Goal: Check status: Check status

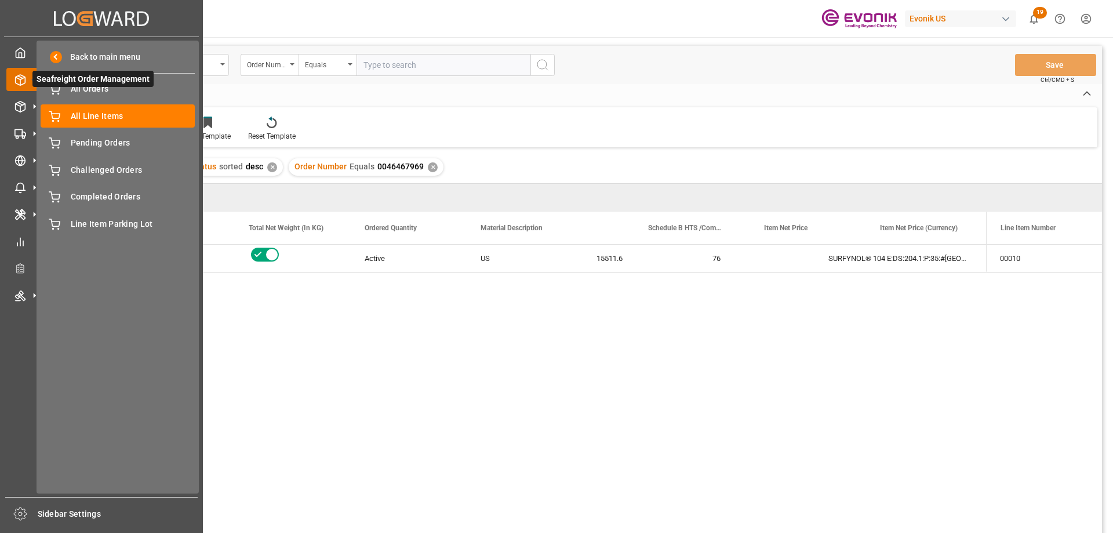
scroll to position [0, 348]
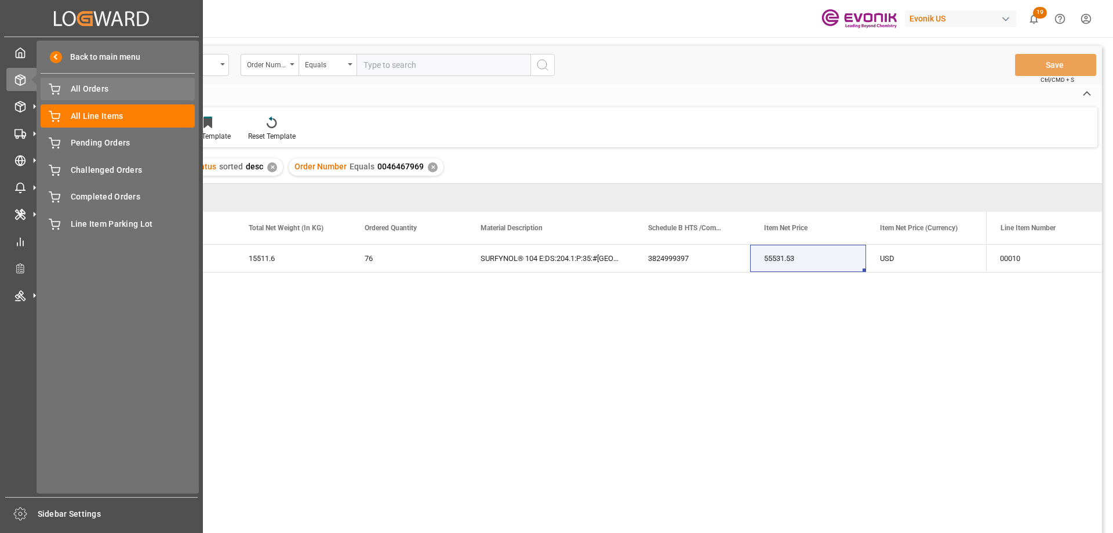
click at [88, 86] on span "All Orders" at bounding box center [133, 89] width 125 height 12
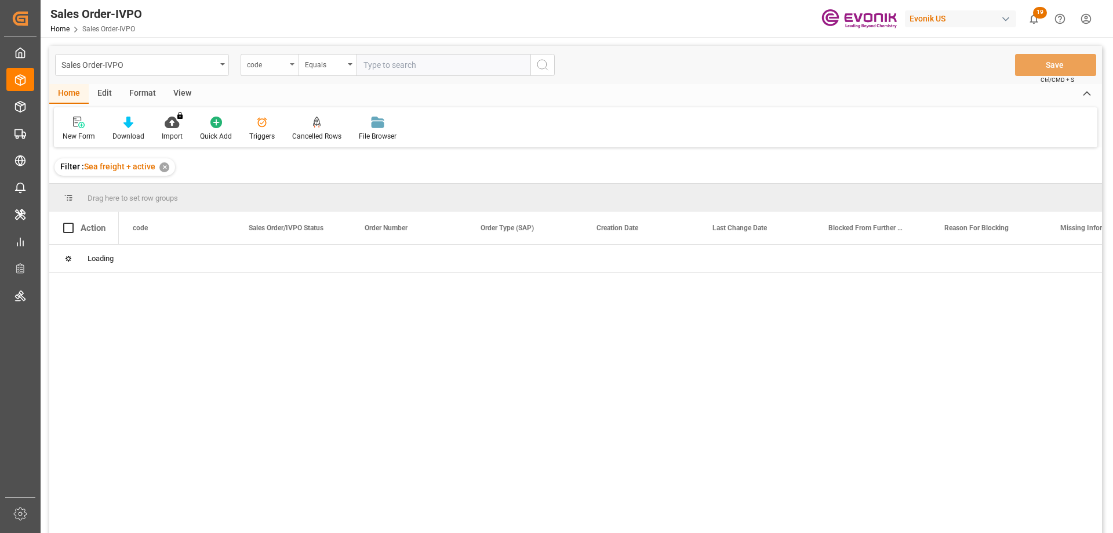
click at [287, 67] on div "code" at bounding box center [269, 65] width 58 height 22
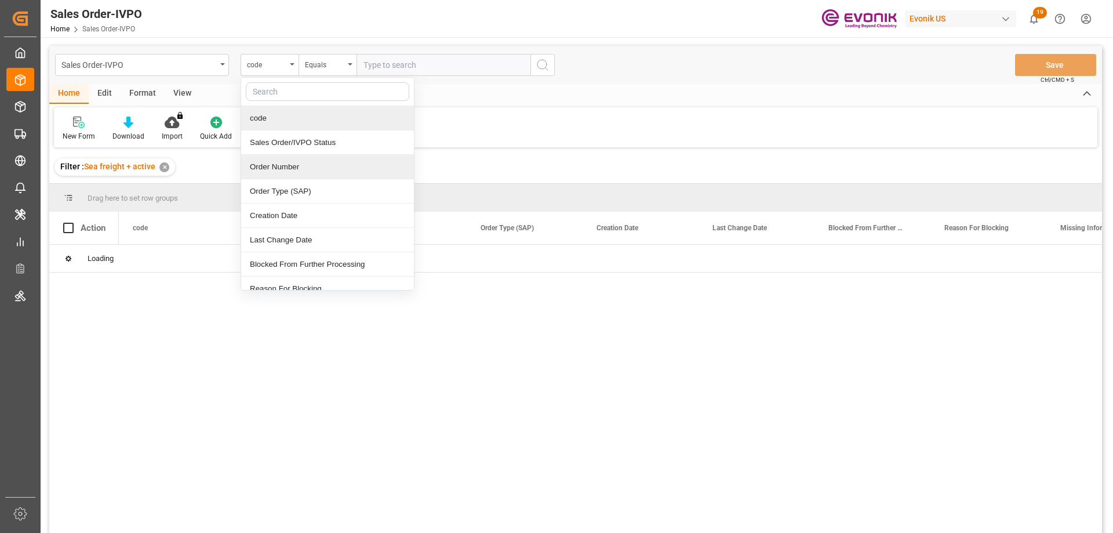
click at [273, 168] on div "Order Number" at bounding box center [327, 167] width 173 height 24
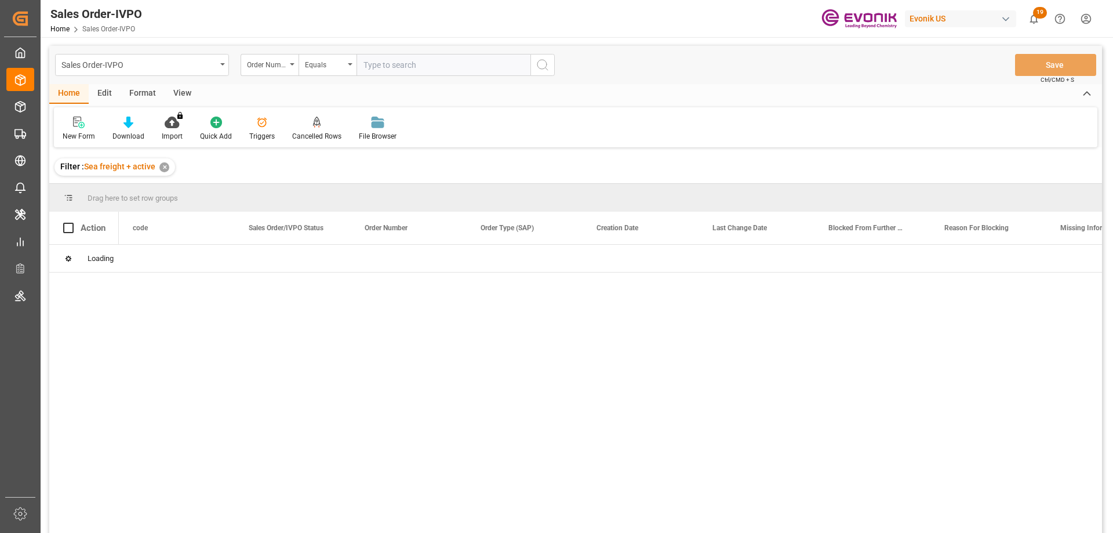
click at [387, 69] on input "text" at bounding box center [443, 65] width 174 height 22
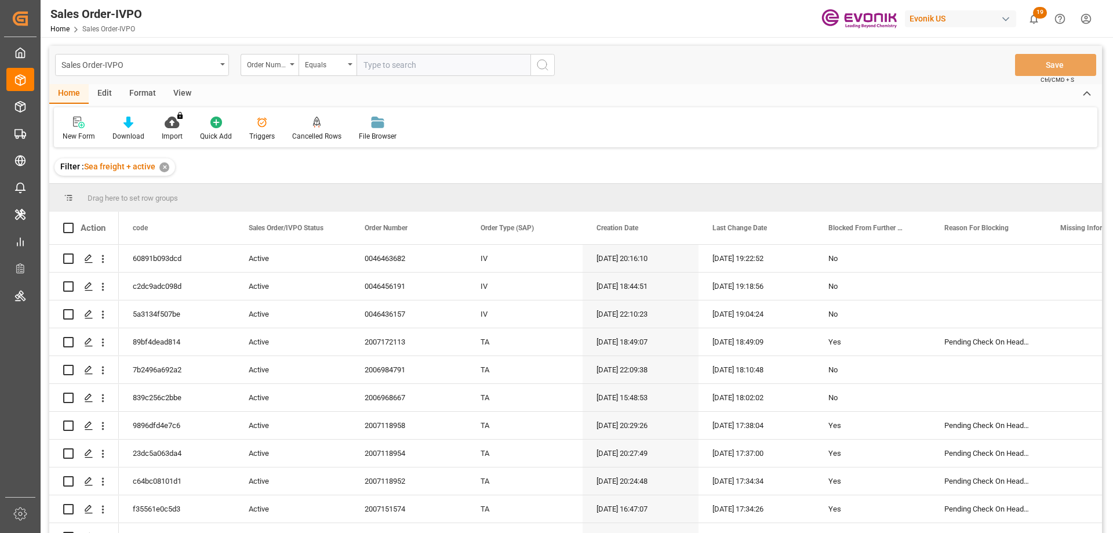
paste input "0046466103"
type input "0046466103"
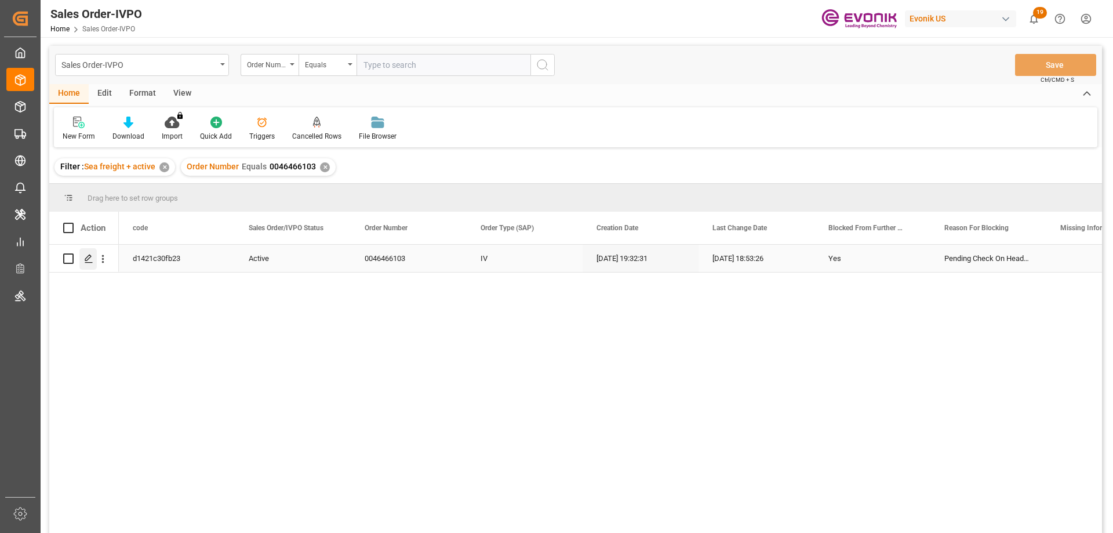
click at [96, 255] on div "Press SPACE to select this row." at bounding box center [87, 258] width 17 height 21
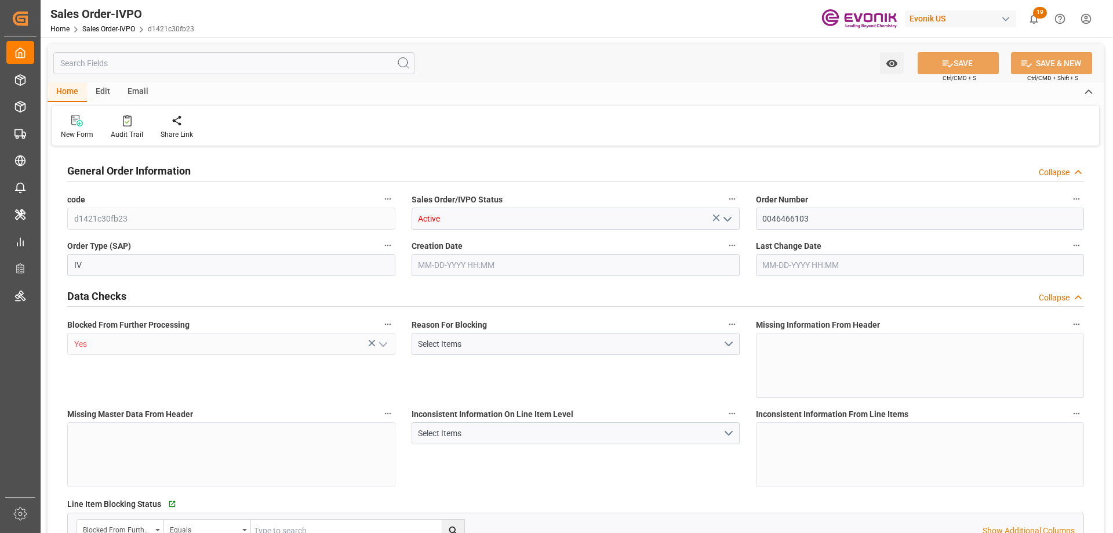
type input "DEHAM"
type input "0"
type input "1"
type input "1059"
type input "08-20-2025 19:32"
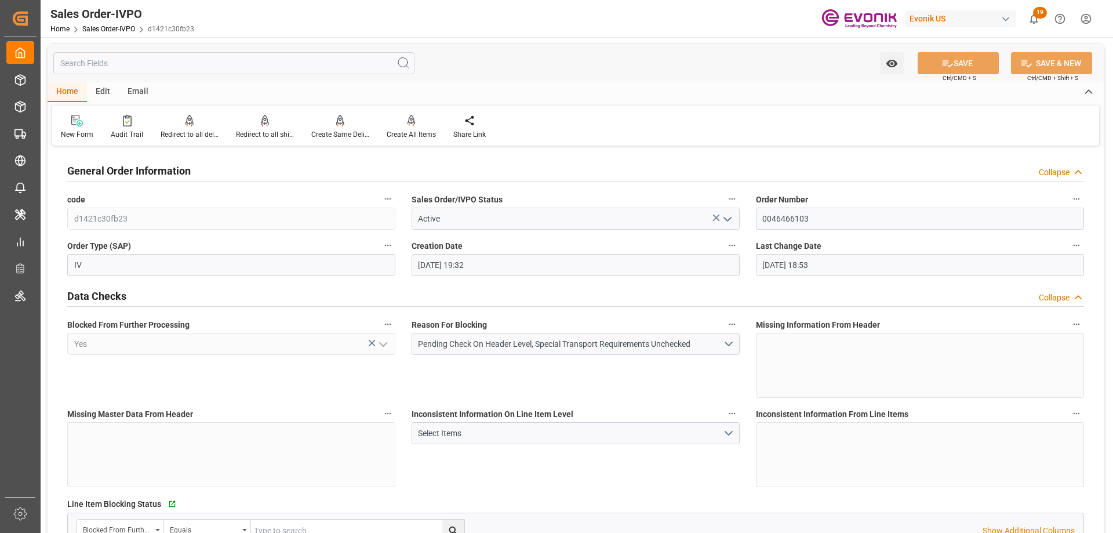
type input "08-21-2025 18:53"
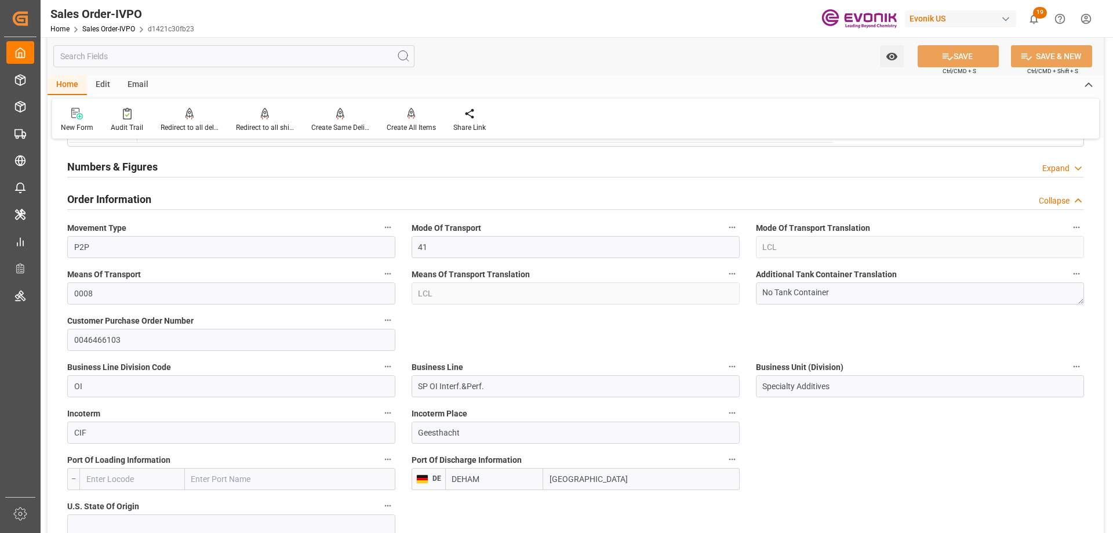
scroll to position [522, 0]
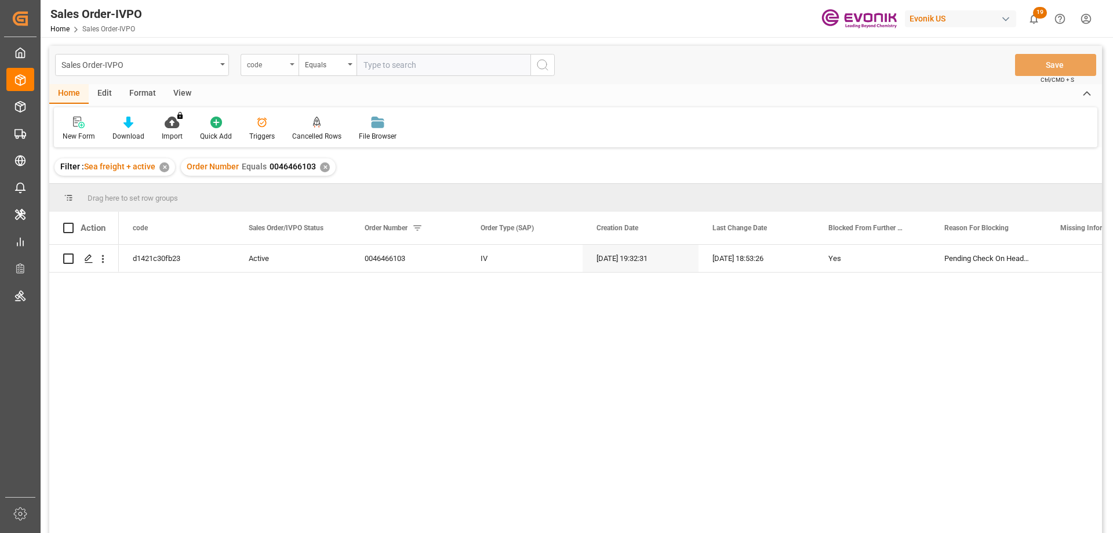
click at [291, 65] on icon "open menu" at bounding box center [292, 64] width 5 height 2
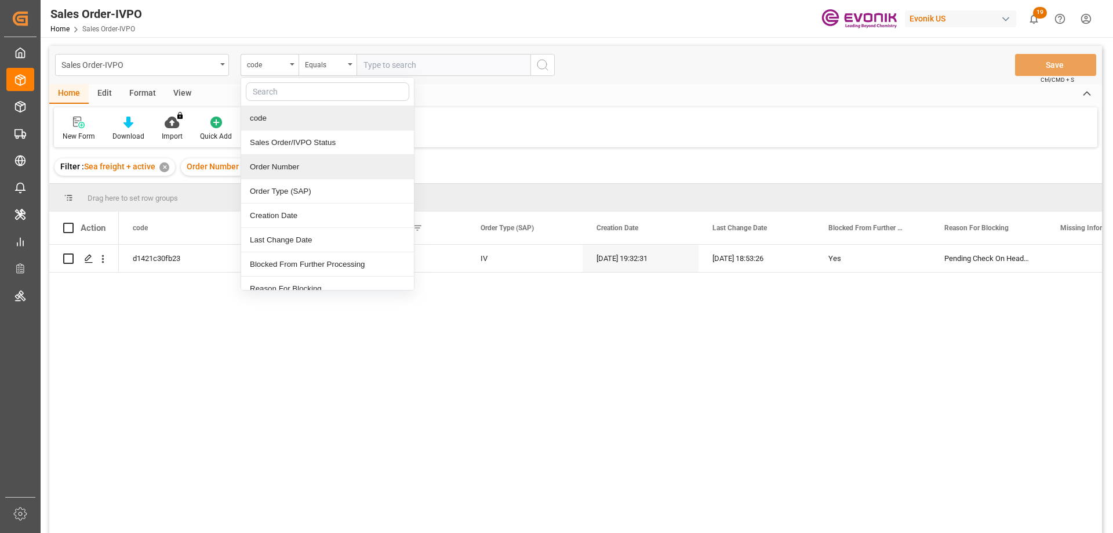
click at [278, 164] on div "Order Number" at bounding box center [327, 167] width 173 height 24
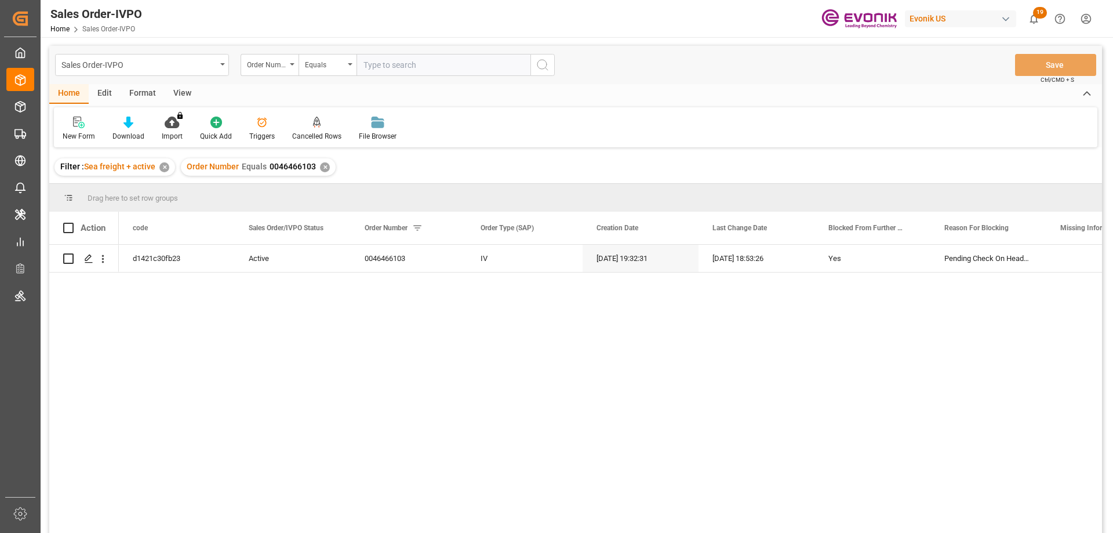
click at [371, 60] on input "text" at bounding box center [443, 65] width 174 height 22
paste input "2007051173"
type input "2007051173"
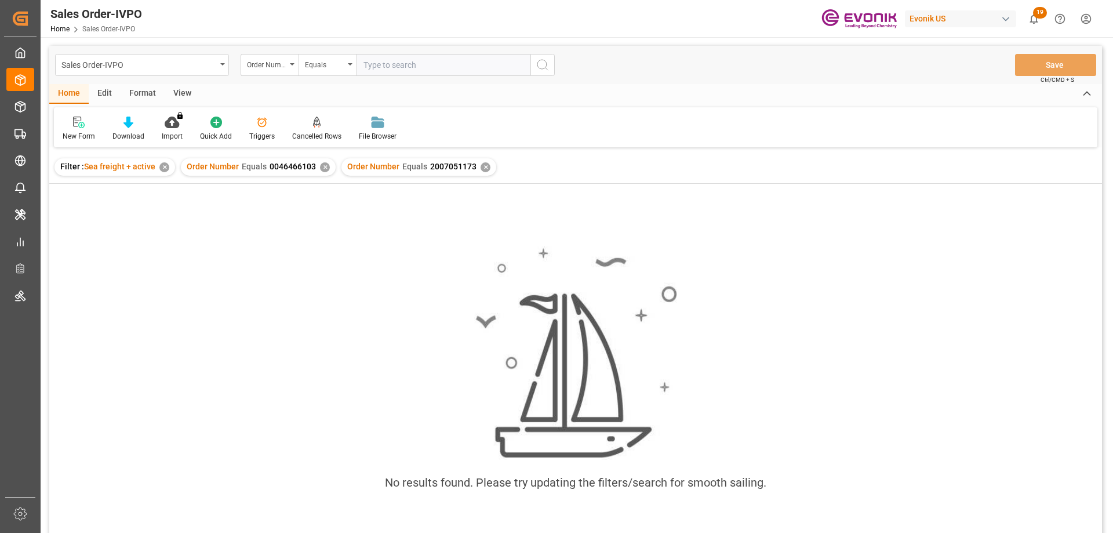
click at [324, 166] on div "✕" at bounding box center [325, 167] width 10 height 10
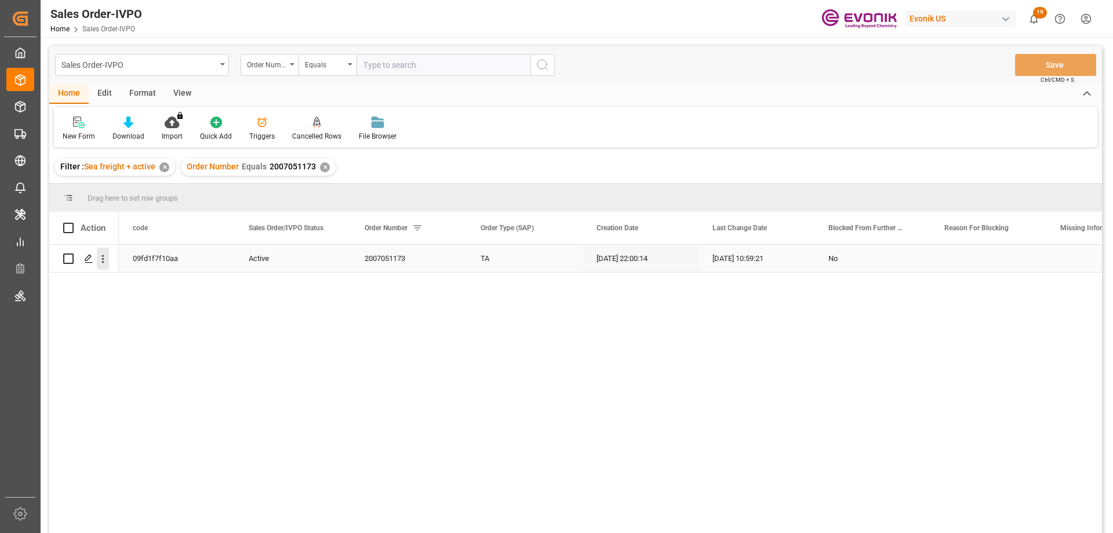
click at [106, 257] on icon "open menu" at bounding box center [103, 259] width 12 height 12
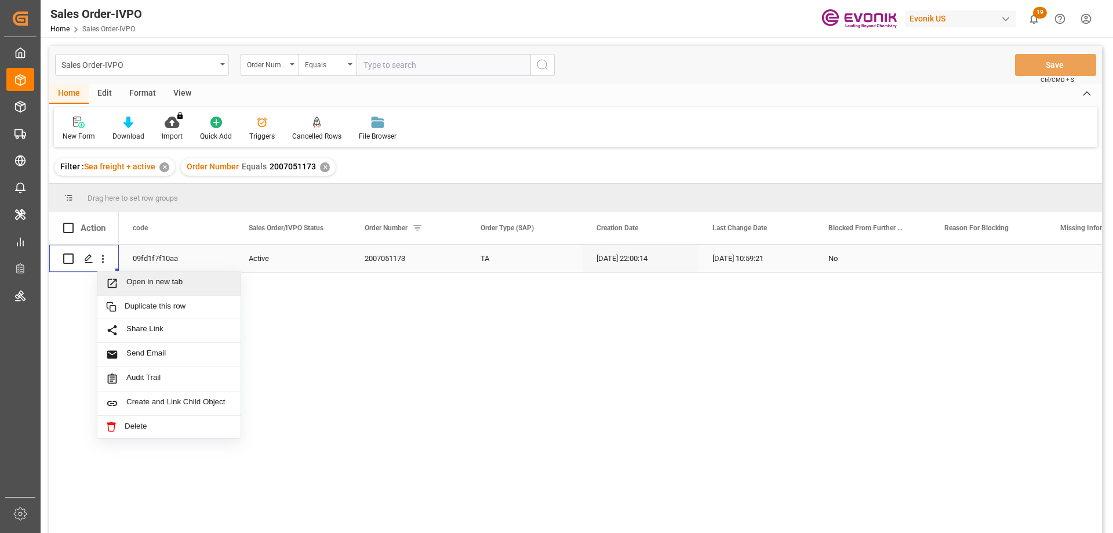
click at [140, 278] on span "Open in new tab" at bounding box center [178, 283] width 105 height 12
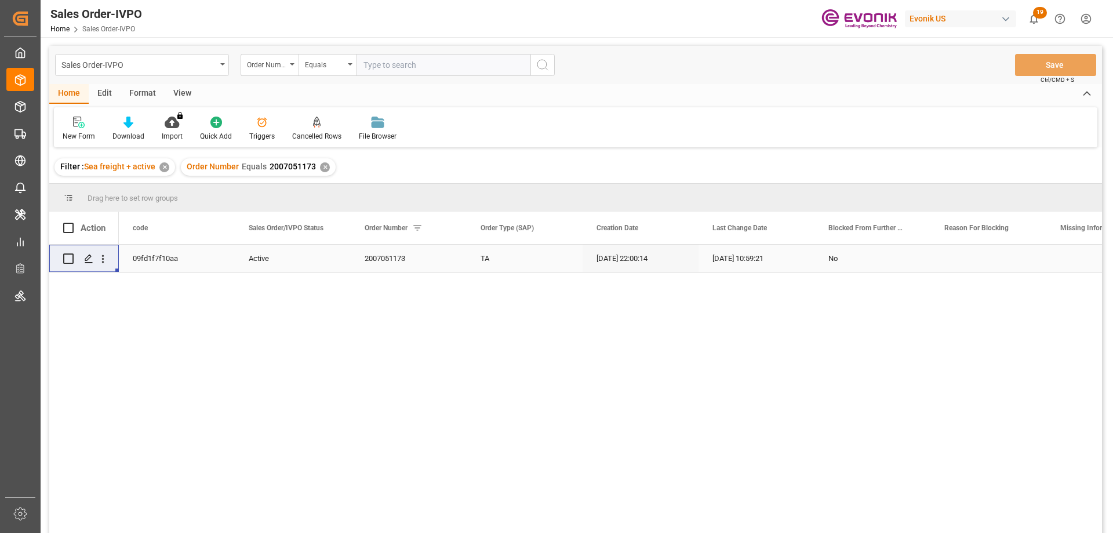
click at [432, 64] on input "text" at bounding box center [443, 65] width 174 height 22
paste input "2007051173"
type input "2007051173"
click at [320, 165] on div "✕" at bounding box center [325, 167] width 10 height 10
click at [97, 257] on icon "open menu" at bounding box center [103, 259] width 12 height 12
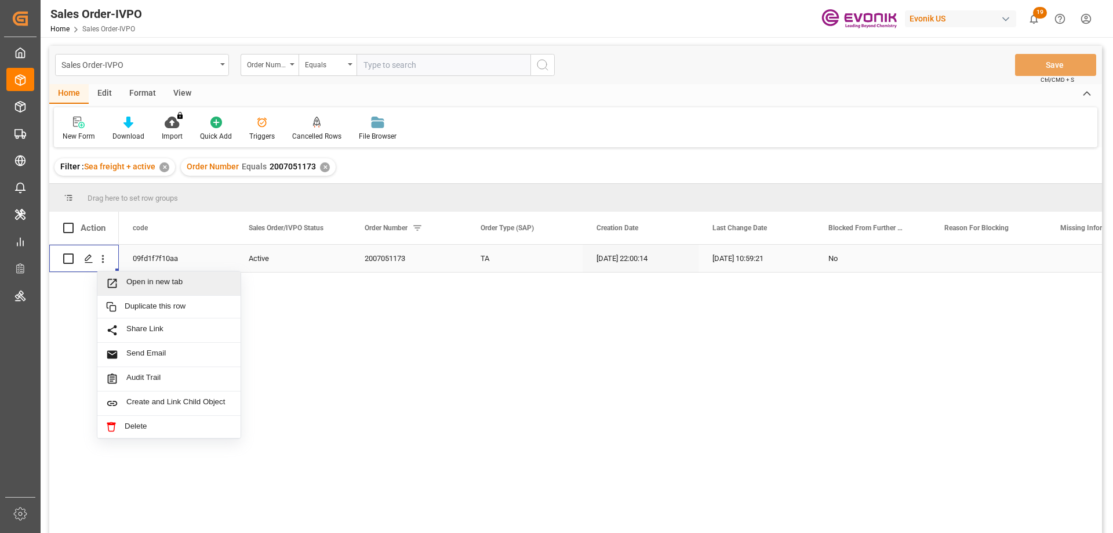
click at [129, 279] on span "Open in new tab" at bounding box center [178, 283] width 105 height 12
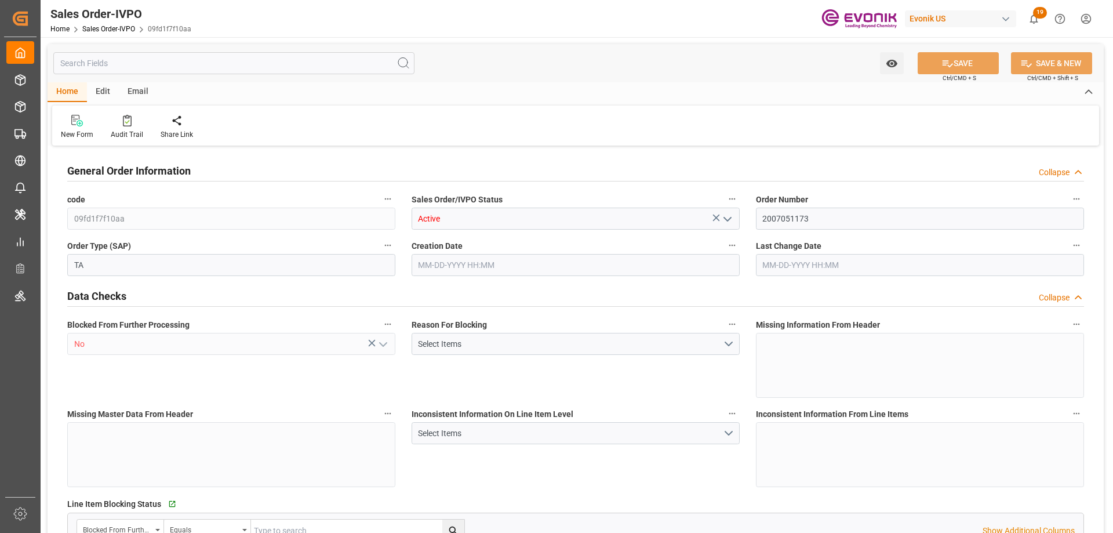
type input "09fd1f7f10aa"
type input "Active"
type input "2007051173"
type input "TA"
type input "No"
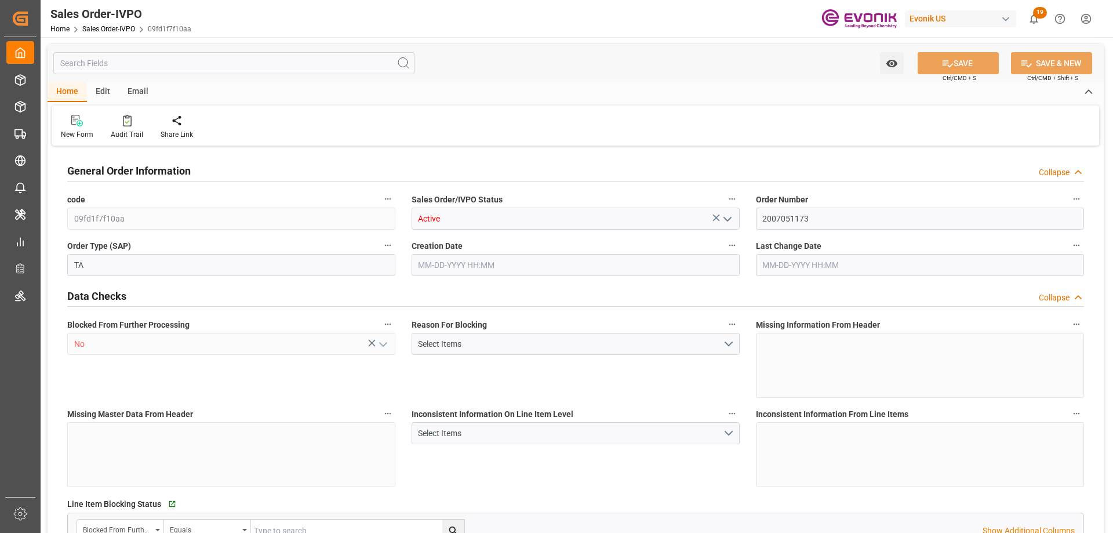
type input "D2P"
type input "45"
type input "FCL"
type input "0007"
type input "40GP"
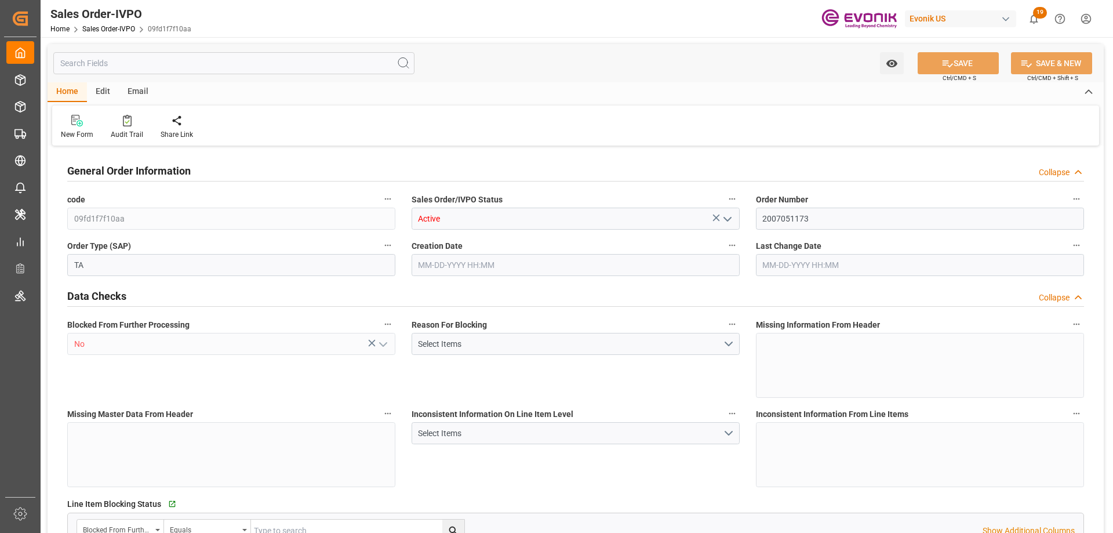
type textarea "No Tank Container"
type input "PO/MG2KL/EVONIK/25/016"
type input "80"
type input "SM KA Catalysts"
type input "Smart Materials"
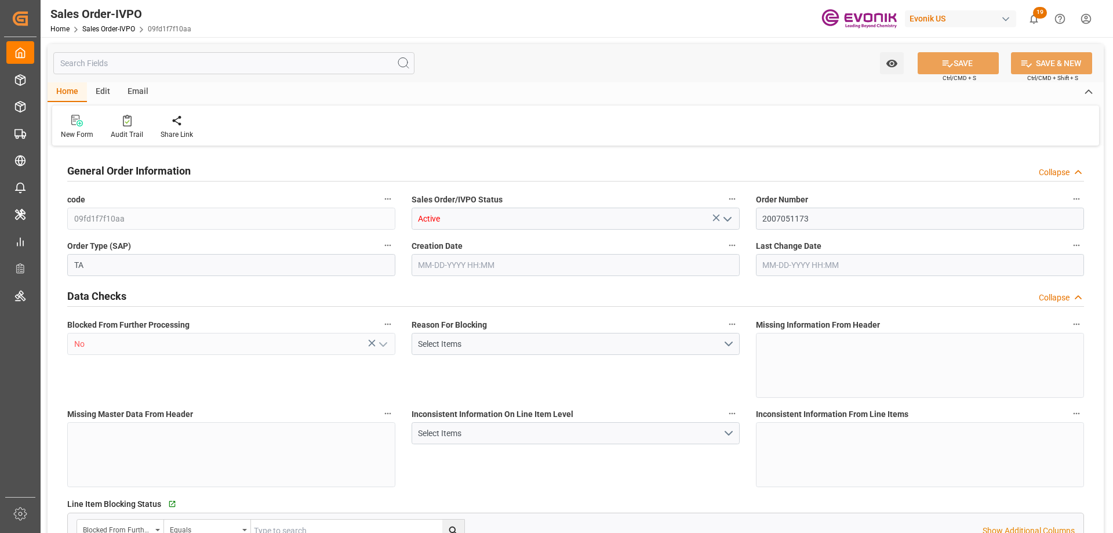
type input "CIF"
type input "[GEOGRAPHIC_DATA]"
type input "[GEOGRAPHIC_DATA], [GEOGRAPHIC_DATA]"
type input "[EMAIL_ADDRESS][DOMAIN_NAME]"
type textarea "Not required"
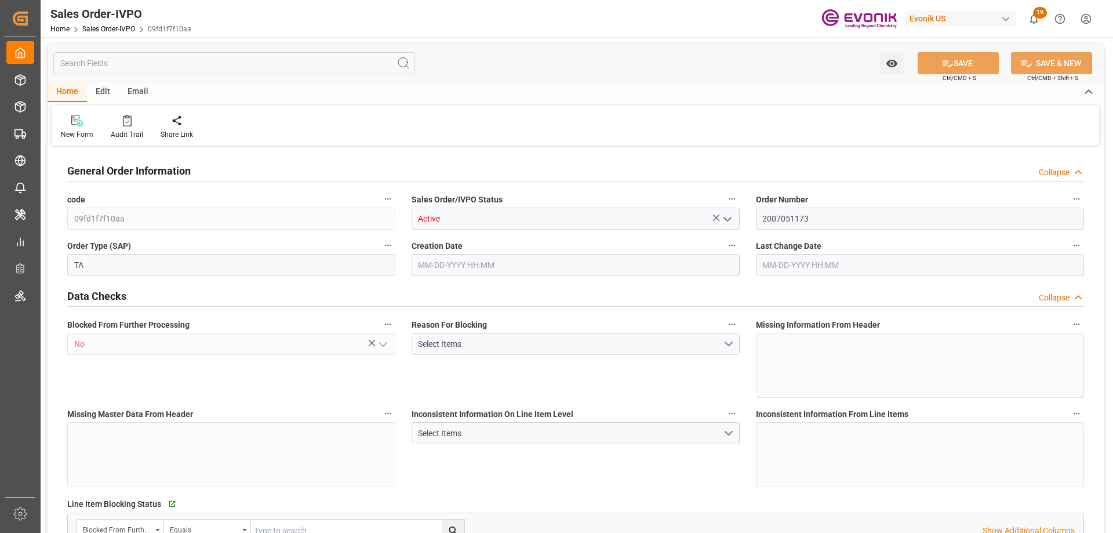
type textarea "Direct Consumer"
type textarea "Express B/L needed"
type input "MY"
type input "Done"
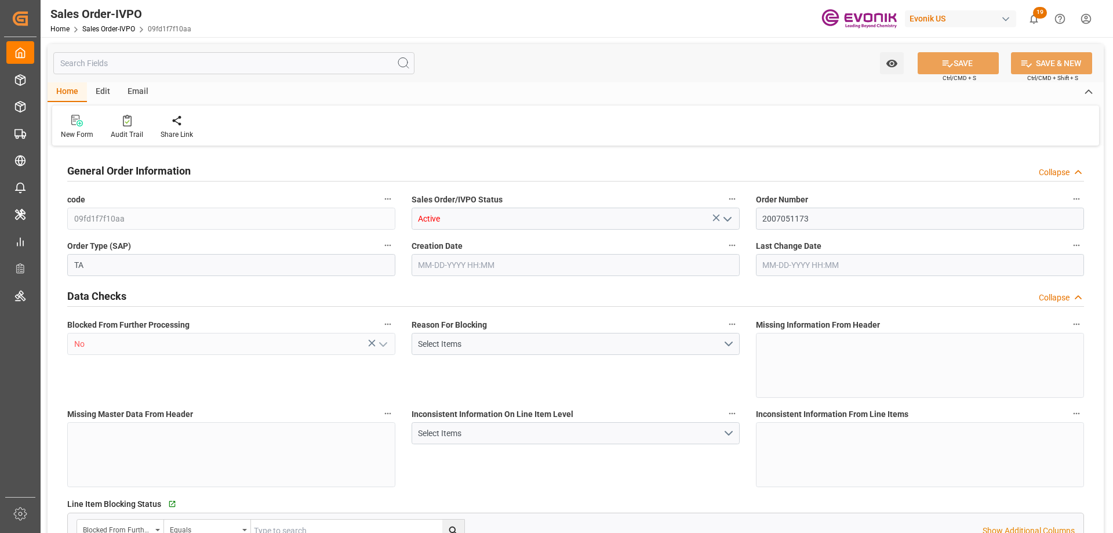
type input "40GP"
type input "Done"
type input "MYPGU"
type input "0"
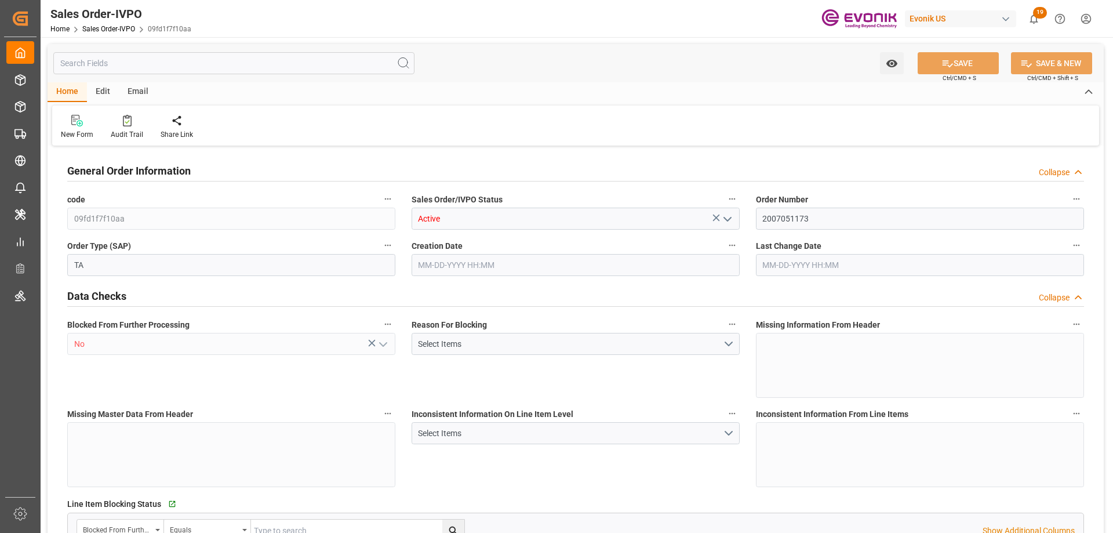
type input "1"
type input "2"
type input "18687.36"
type input "76.1408"
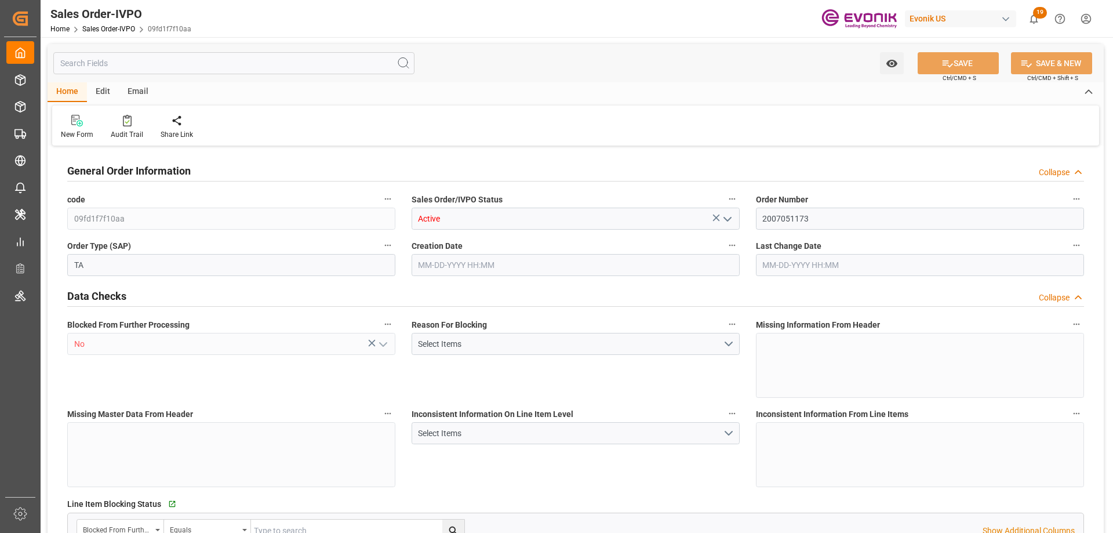
type input "19000"
type input "60"
type input "[DATE] 22:00"
type input "[DATE] 10:59"
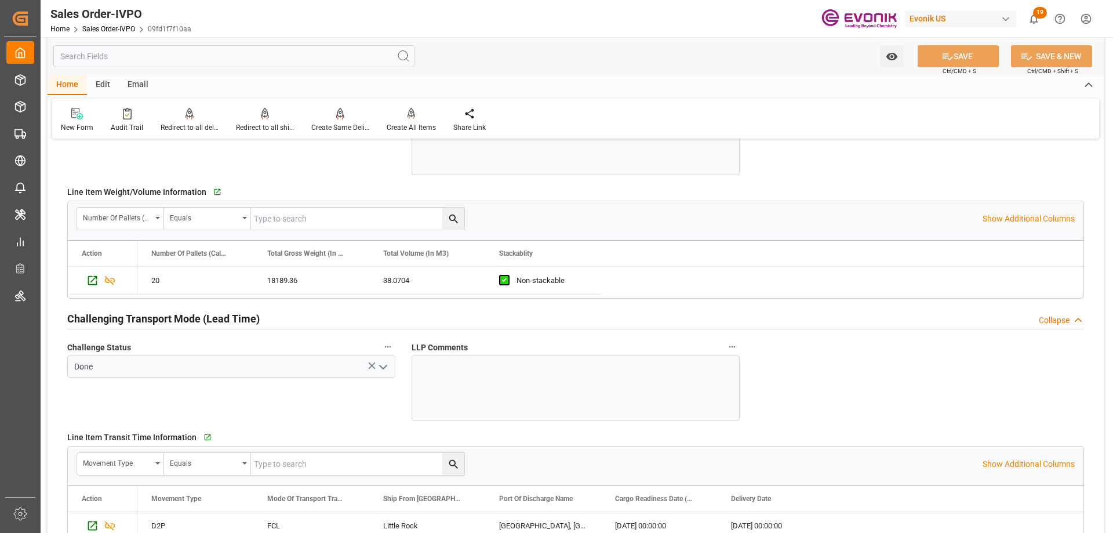
scroll to position [1796, 0]
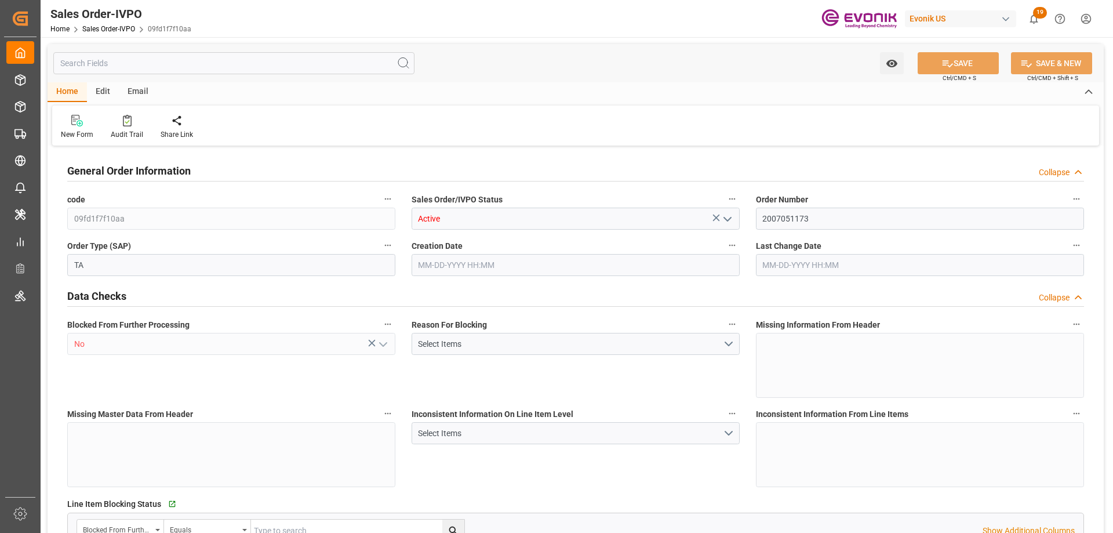
type input "MYPGU"
type input "0"
type input "1"
type input "2"
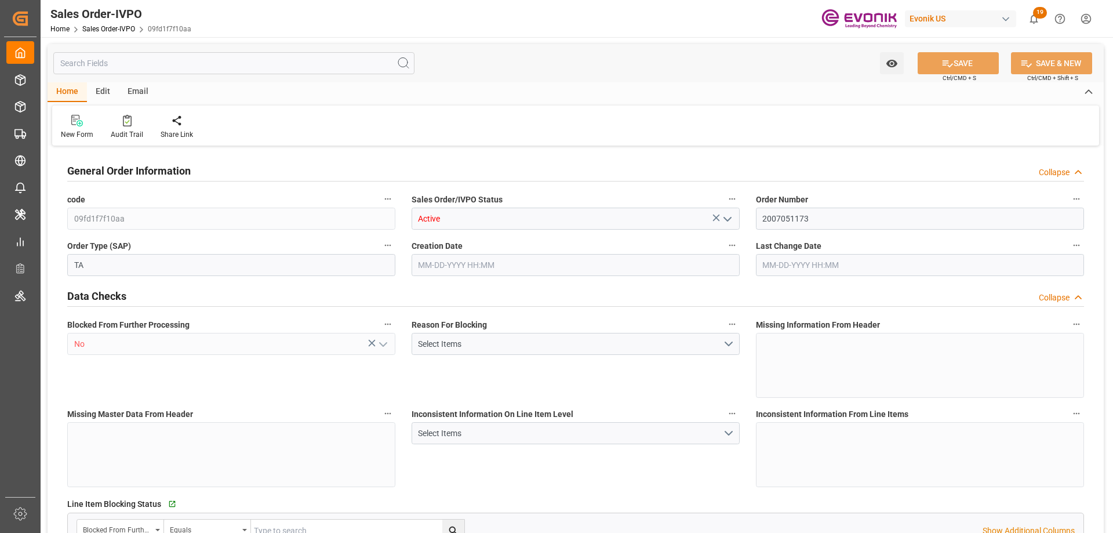
type input "18687.36"
type input "76.1408"
type input "19000"
type input "60"
type input "[DATE] 22:00"
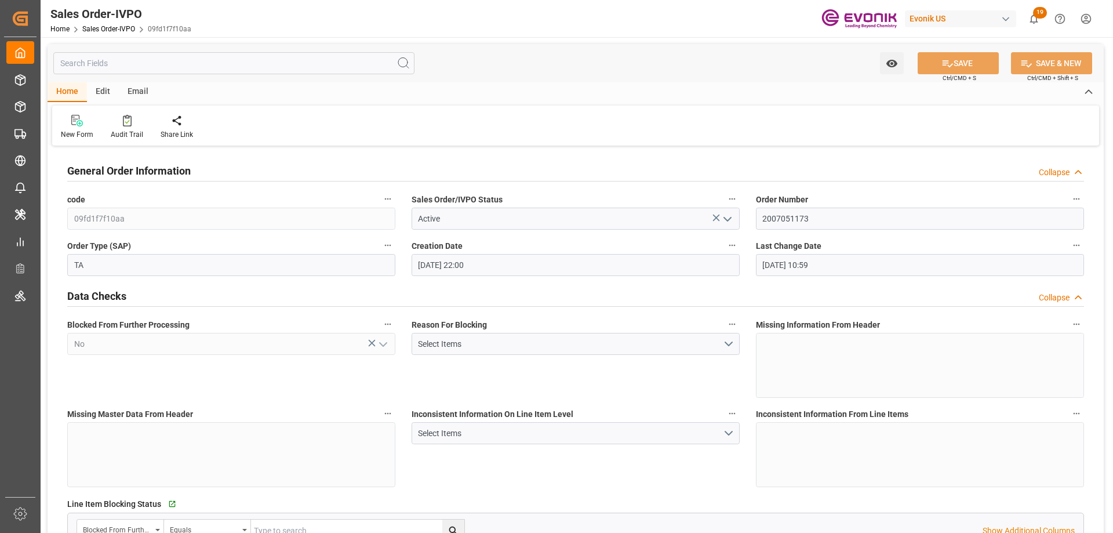
type input "[DATE] 10:59"
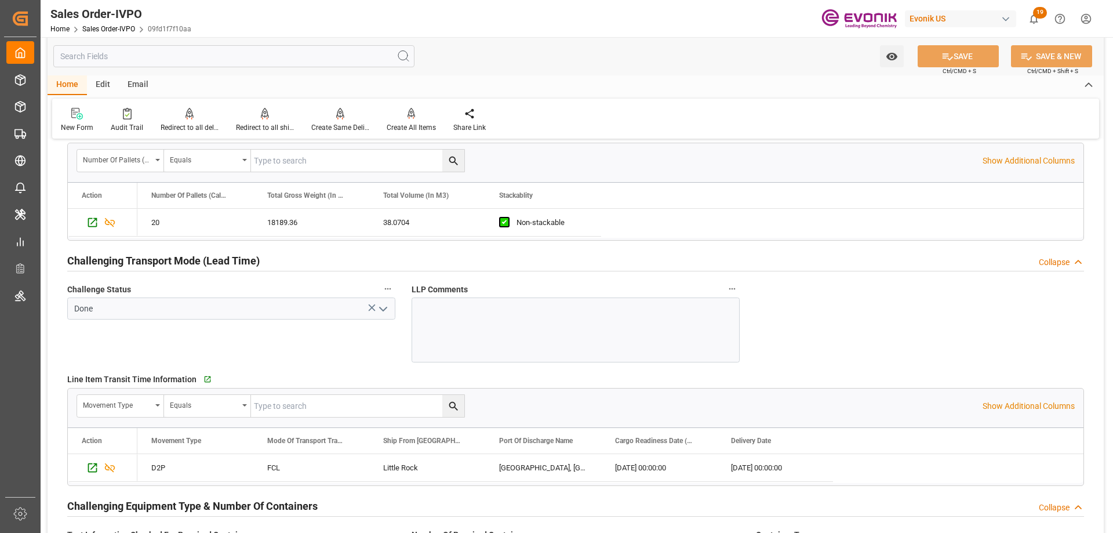
scroll to position [1854, 0]
